Goal: Task Accomplishment & Management: Manage account settings

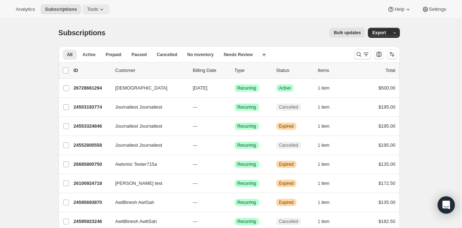
click at [87, 7] on span "Tools" at bounding box center [92, 9] width 11 height 6
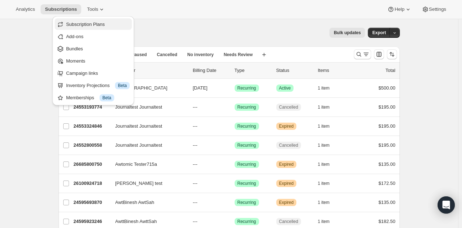
click at [88, 22] on span "Subscription Plans" at bounding box center [85, 24] width 39 height 5
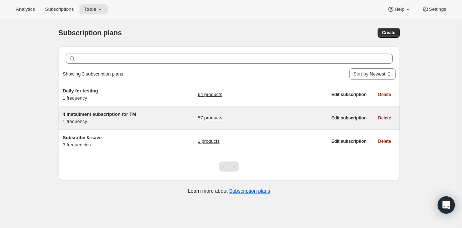
click at [89, 111] on span "4 Installment subscription for TM" at bounding box center [99, 113] width 73 height 5
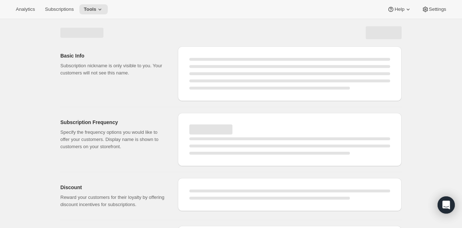
select select "WEEK"
select select "MONTH"
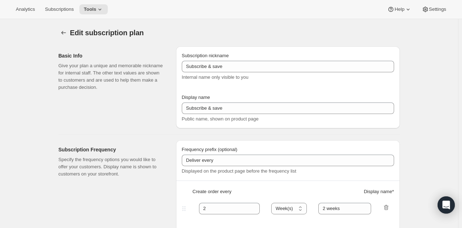
type input "4 Installment subscription for TM"
type input "4 Installment payments"
type input "Billed every"
type input "1"
select select "DAY"
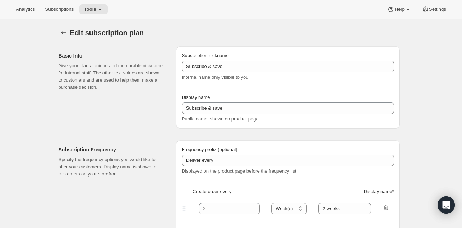
type input "1 month for 4 months"
checkbox input "true"
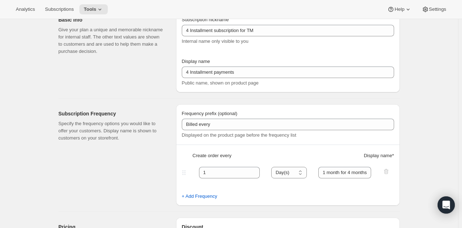
scroll to position [50, 0]
